Goal: Ask a question

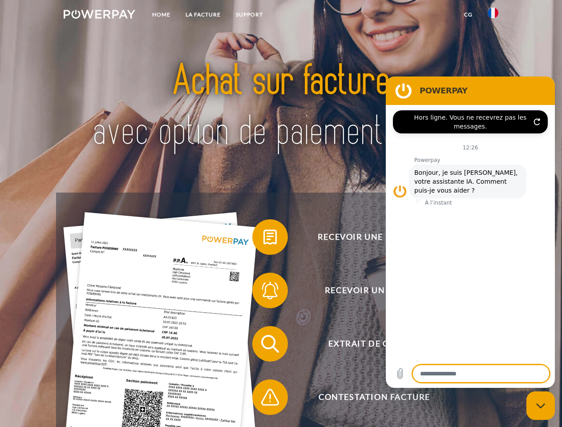
click at [99, 16] on img at bounding box center [100, 14] width 72 height 9
click at [493, 16] on img at bounding box center [493, 13] width 11 height 11
click at [468, 15] on link "CG" at bounding box center [469, 15] width 24 height 16
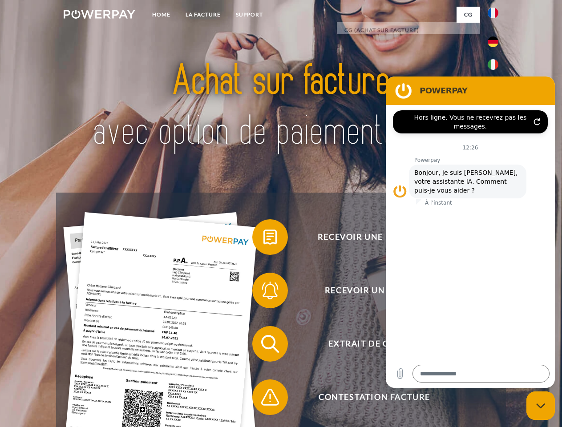
click at [263, 239] on span at bounding box center [257, 237] width 45 height 45
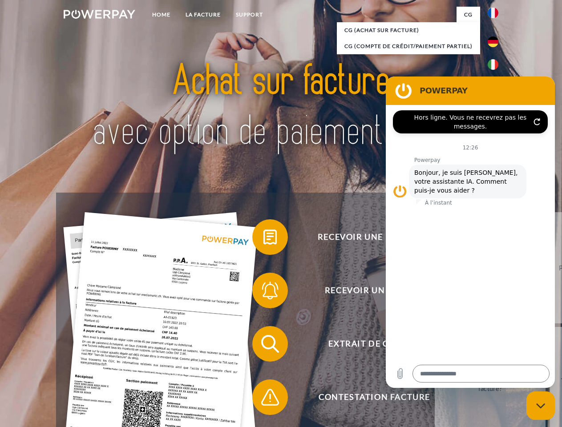
click at [263, 292] on span at bounding box center [257, 290] width 45 height 45
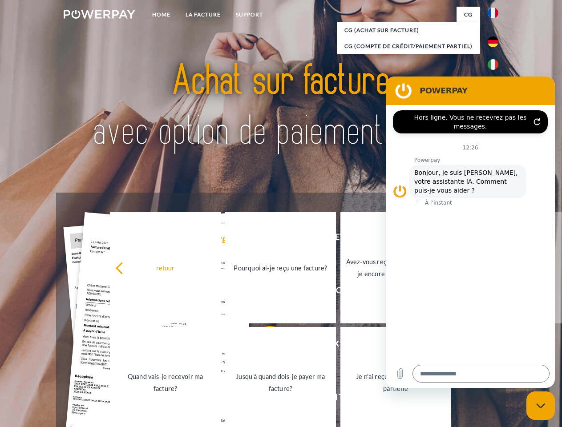
click at [263, 346] on link "Jusqu'à quand dois-je payer ma facture?" at bounding box center [280, 382] width 111 height 111
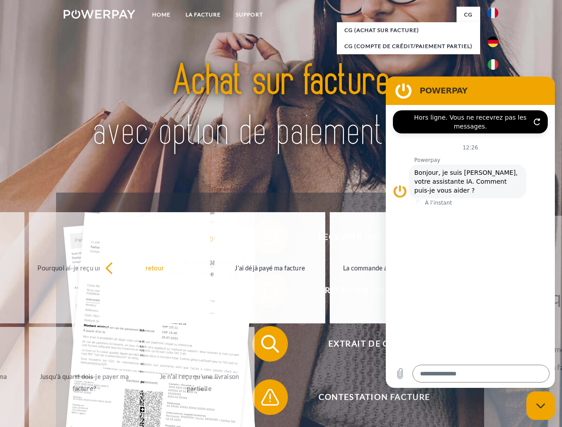
click at [263, 399] on span at bounding box center [257, 397] width 45 height 45
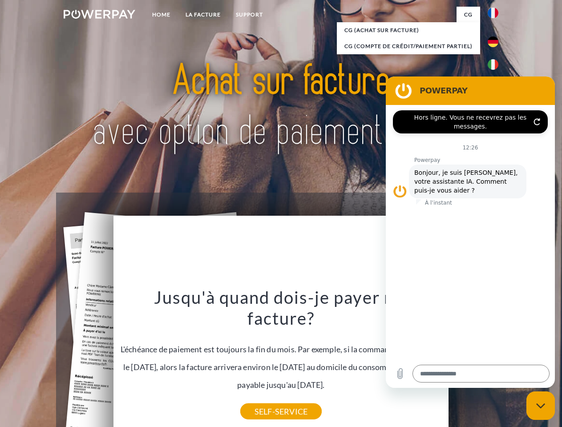
click at [541, 406] on icon "Fermer la fenêtre de messagerie" at bounding box center [540, 406] width 9 height 6
type textarea "*"
